Goal: Find specific page/section

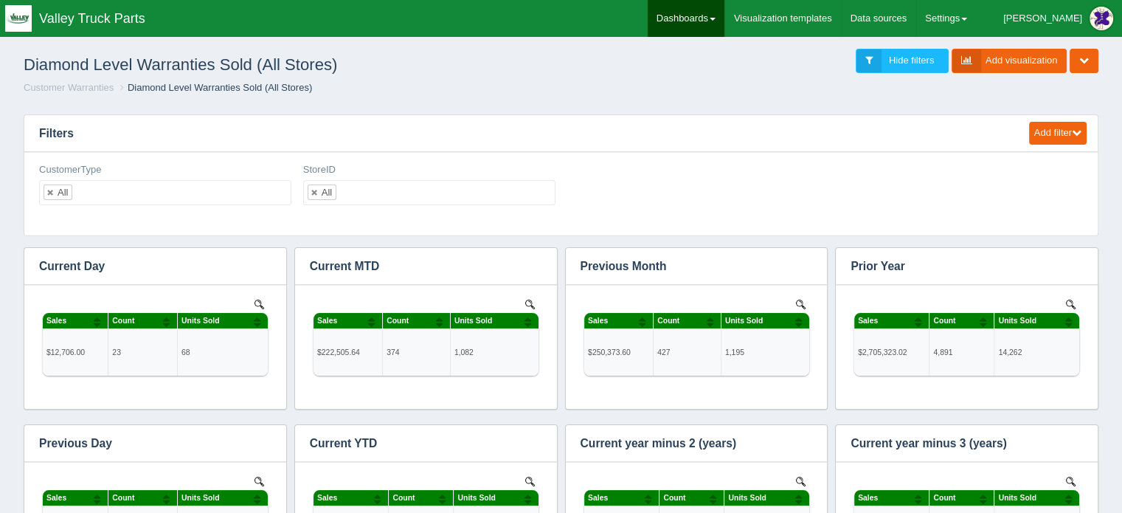
click at [716, 19] on link "Dashboards" at bounding box center [686, 18] width 77 height 37
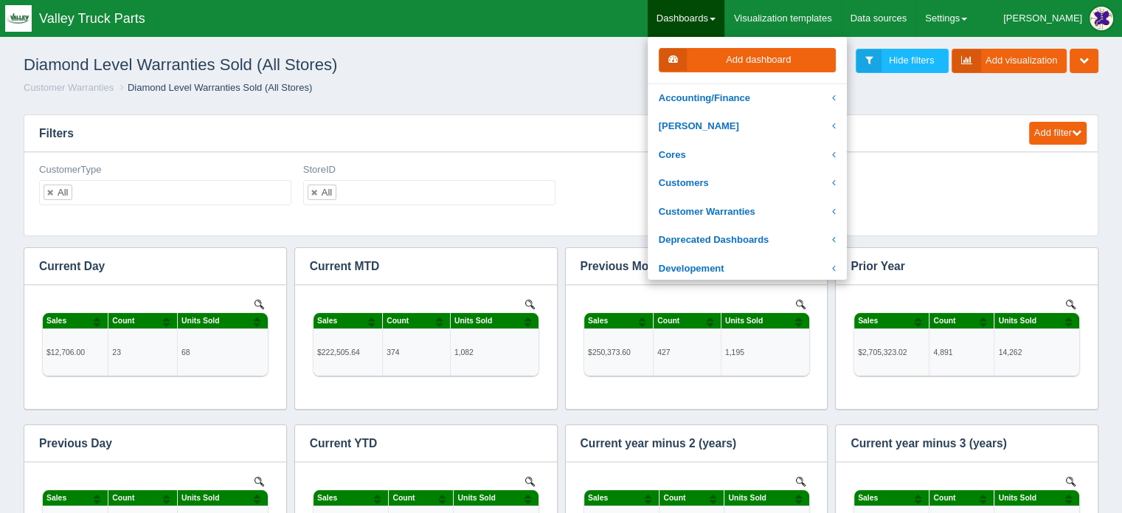
click at [525, 72] on h1 "Diamond Level Warranties Sold (All Stores)" at bounding box center [293, 65] width 538 height 32
